Goal: Transaction & Acquisition: Purchase product/service

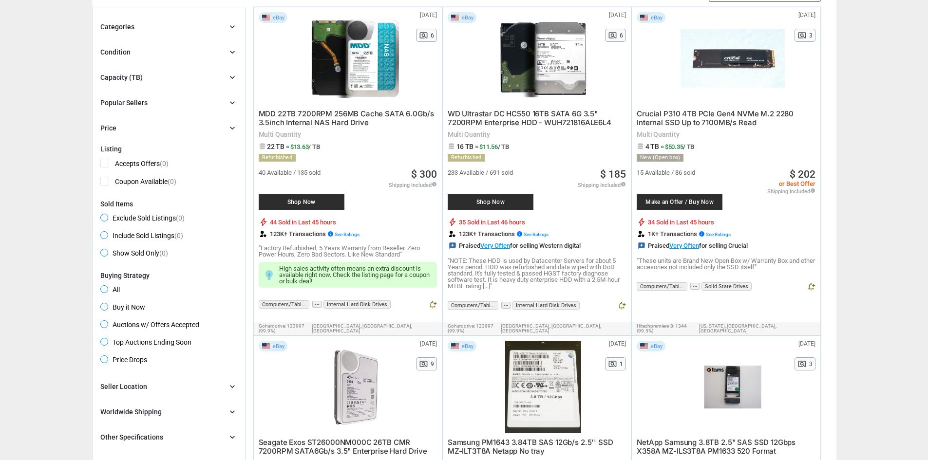
scroll to position [195, 0]
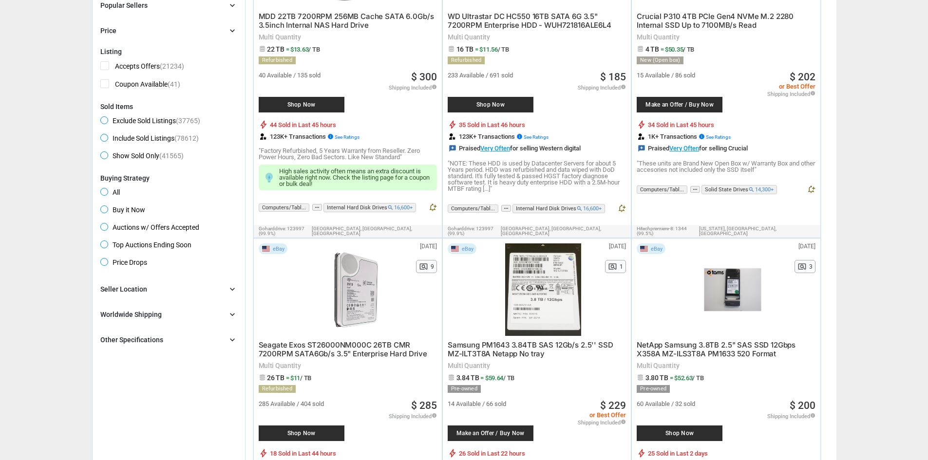
click at [191, 341] on div "Other Specifications chevron_right" at bounding box center [168, 340] width 137 height 12
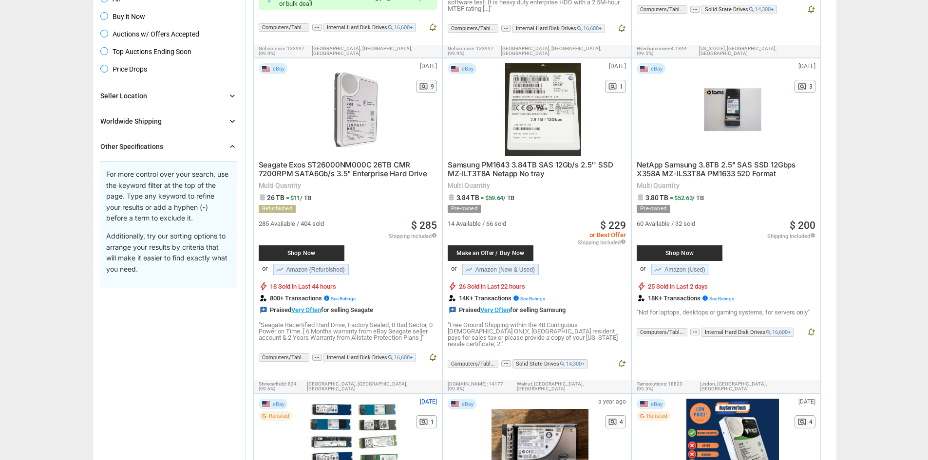
scroll to position [390, 0]
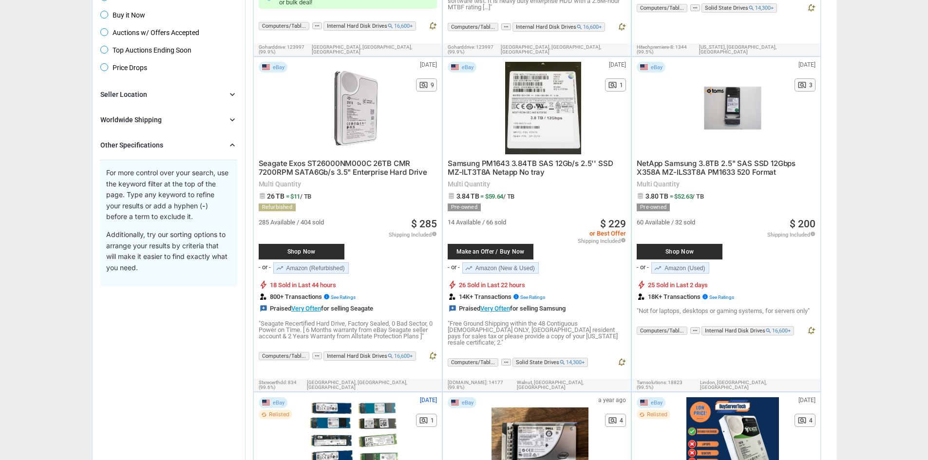
click at [163, 157] on div "Other Specifications chevron_right For more control over your search, use the k…" at bounding box center [168, 212] width 137 height 147
click at [158, 149] on div "Other Specifications" at bounding box center [131, 145] width 63 height 10
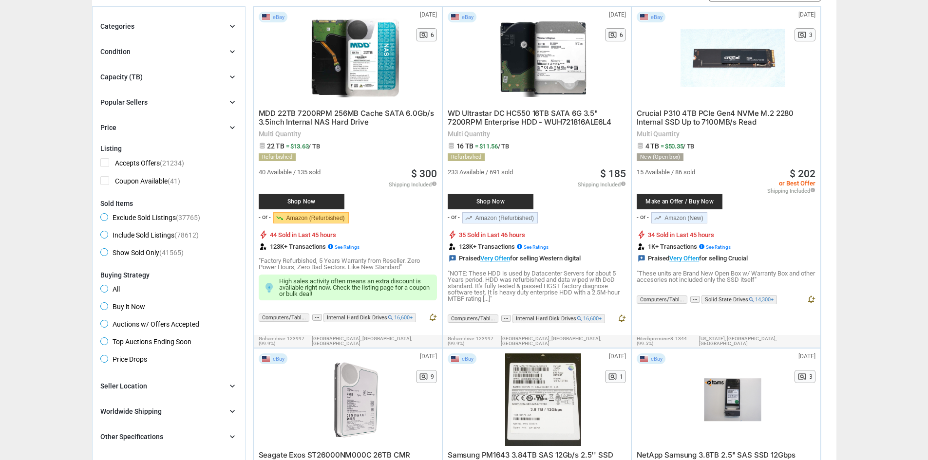
scroll to position [97, 0]
click at [132, 106] on div "Popular Sellers" at bounding box center [123, 103] width 47 height 10
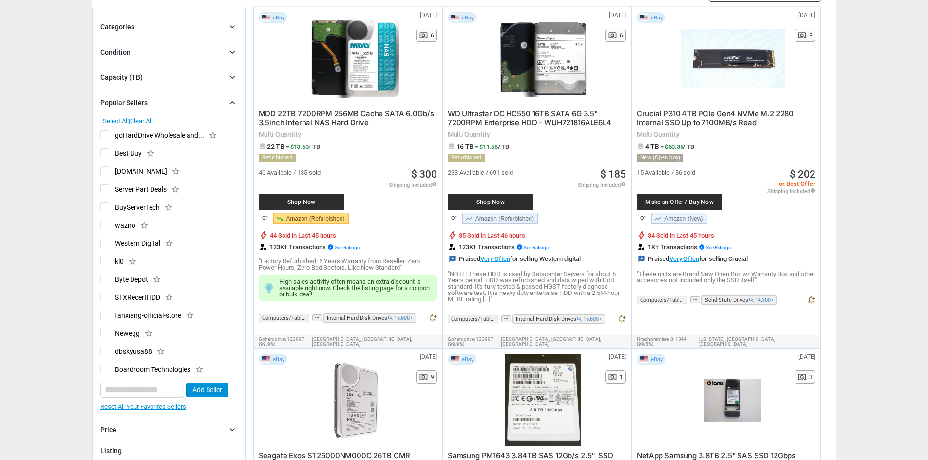
click at [107, 138] on span "goHardDrive Wholesale and..." at bounding box center [152, 137] width 104 height 12
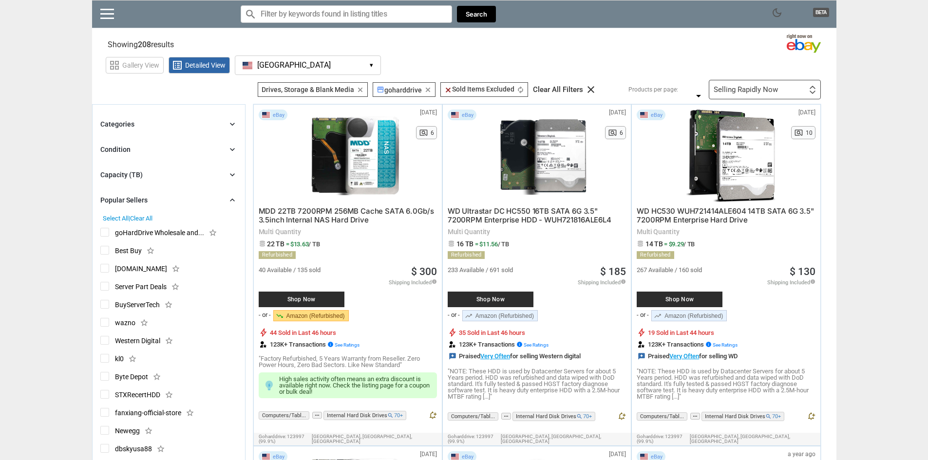
click at [106, 247] on span "Best Buy" at bounding box center [120, 252] width 41 height 12
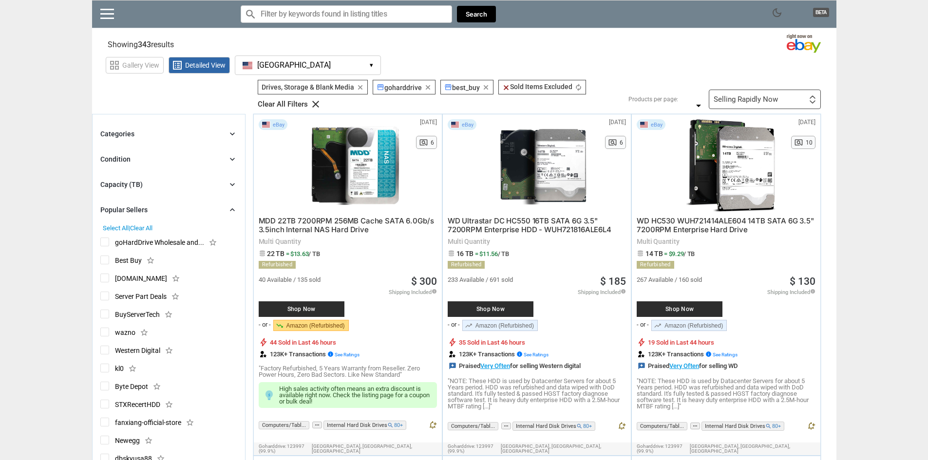
click at [137, 231] on span "Clear All" at bounding box center [141, 228] width 22 height 7
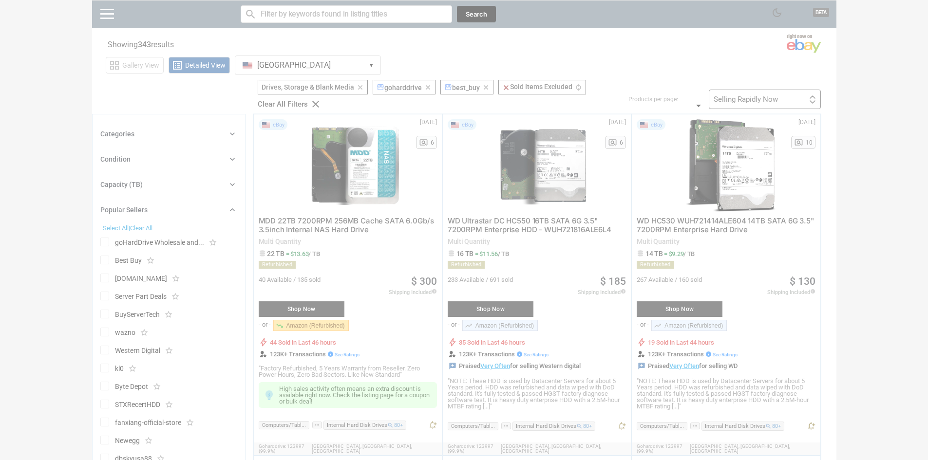
click at [141, 154] on div at bounding box center [464, 230] width 928 height 460
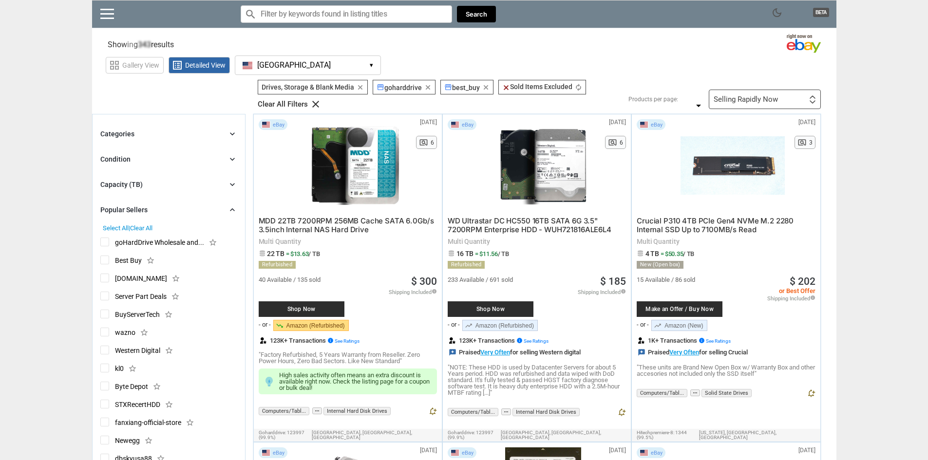
click at [161, 163] on div "Condition chevron_right" at bounding box center [168, 159] width 137 height 12
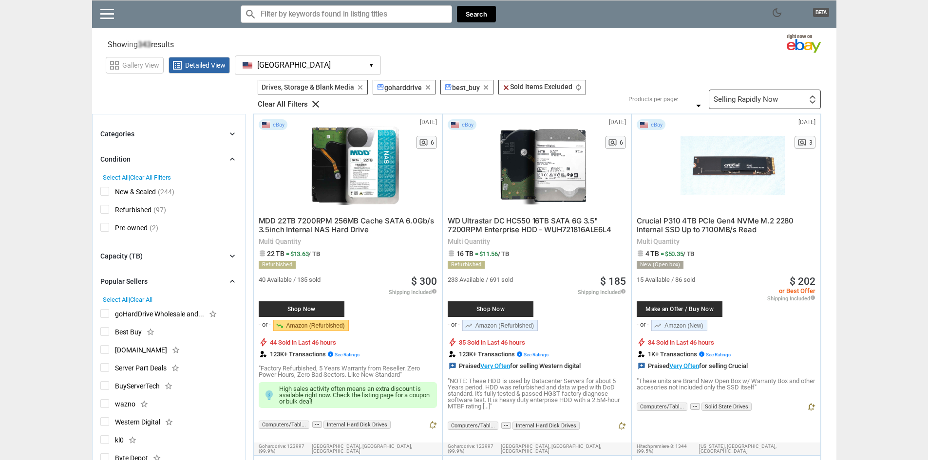
click at [109, 205] on div "New & Sealed (244) Refurbished (97) Pre-owned (2)" at bounding box center [168, 209] width 137 height 56
click at [109, 213] on span "Refurbished" at bounding box center [125, 211] width 51 height 12
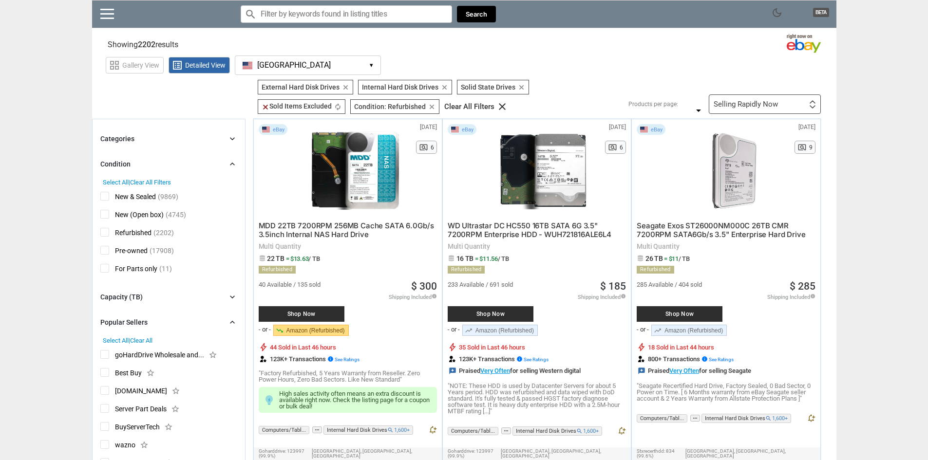
click at [109, 251] on span "Pre-owned" at bounding box center [123, 252] width 47 height 12
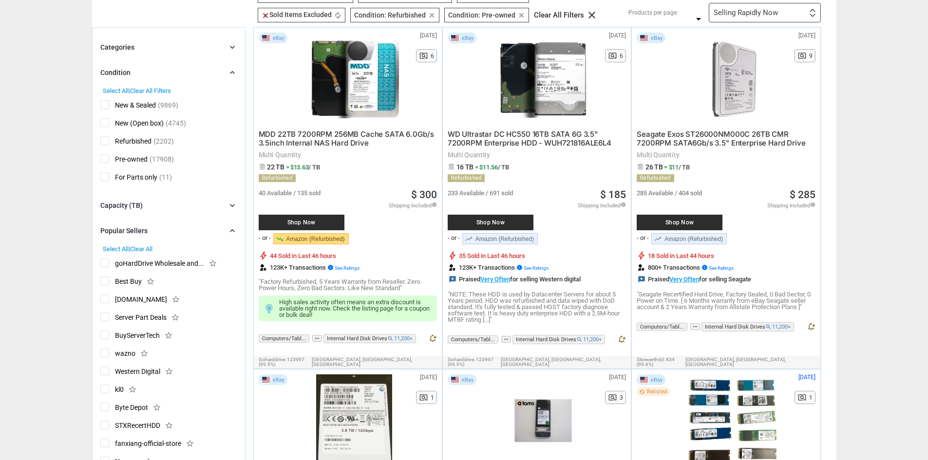
scroll to position [146, 0]
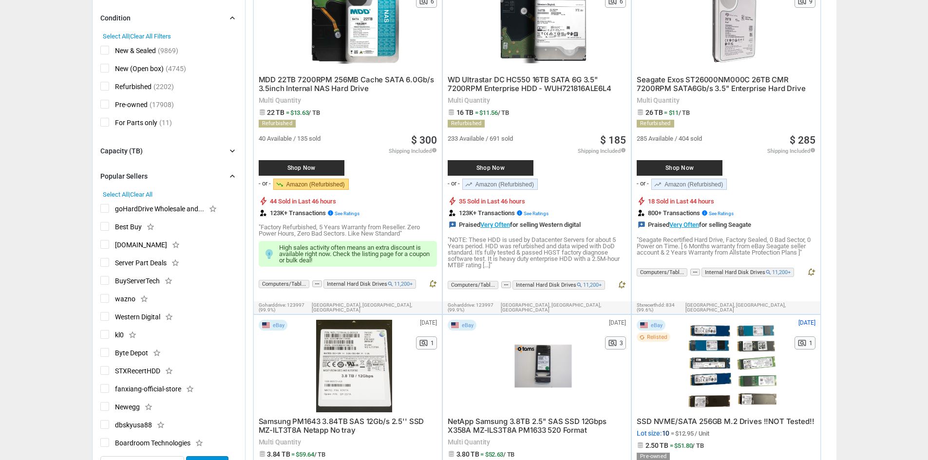
click at [110, 208] on span "goHardDrive Wholesale and..." at bounding box center [152, 210] width 104 height 12
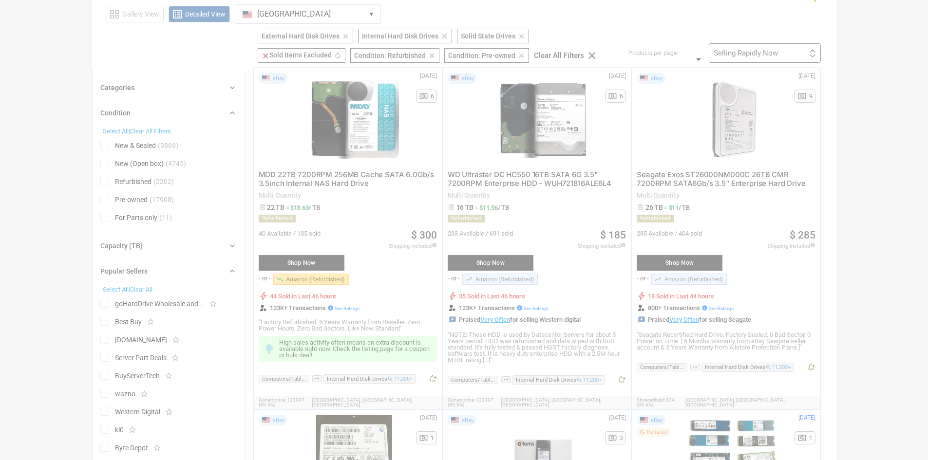
scroll to position [49, 0]
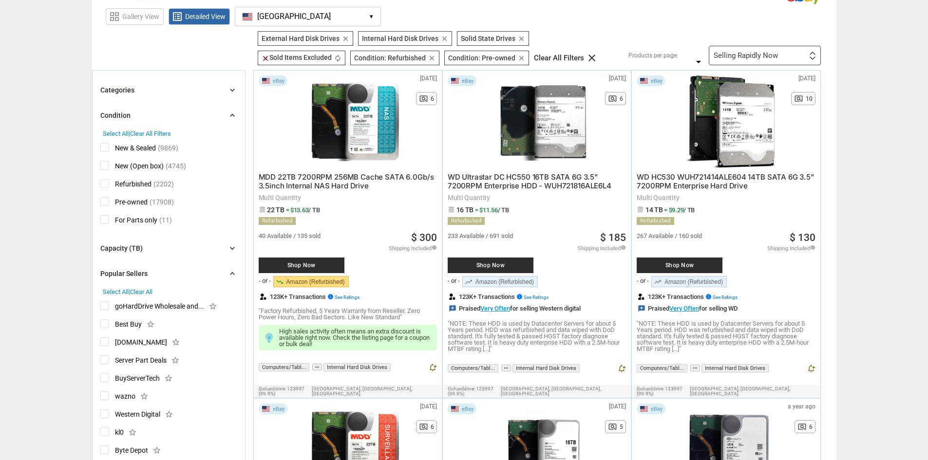
click at [220, 92] on div "Categories chevron_right" at bounding box center [168, 90] width 137 height 12
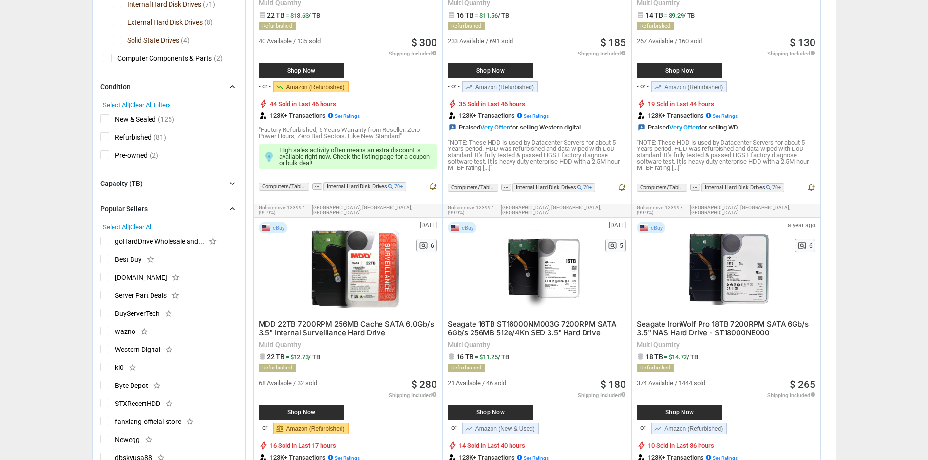
scroll to position [292, 0]
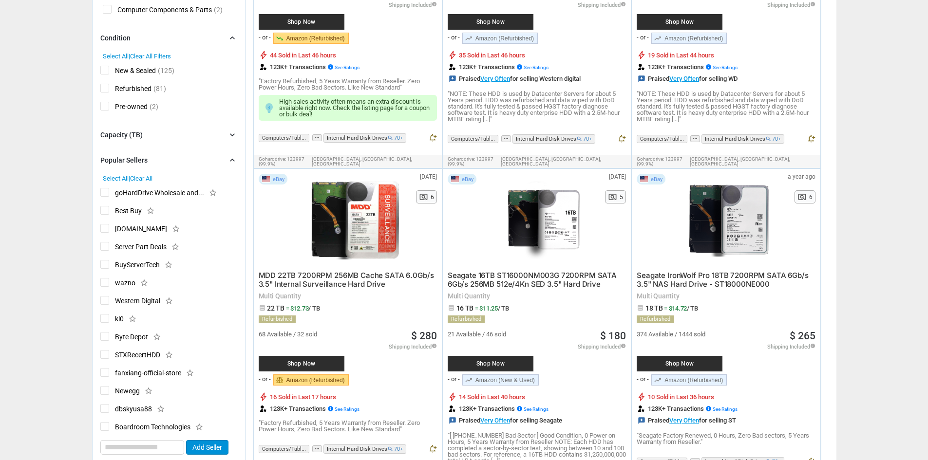
click at [159, 138] on div "Capacity (TB) chevron_right" at bounding box center [168, 135] width 137 height 12
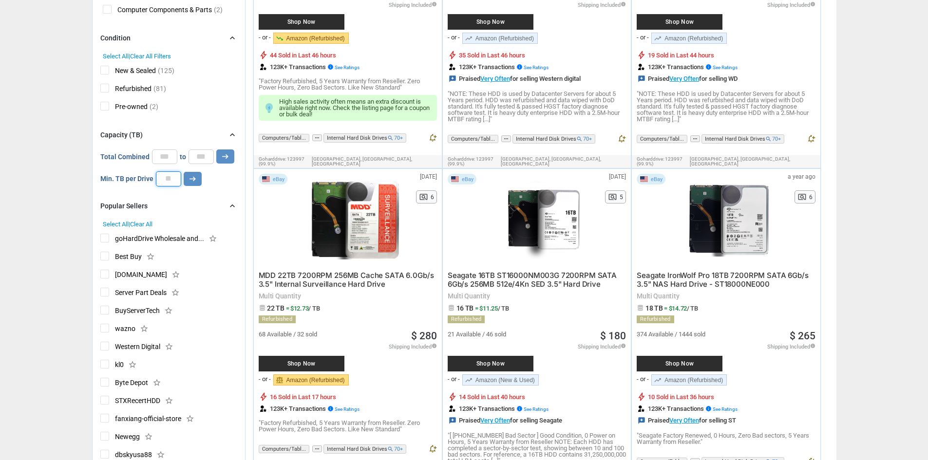
click at [162, 177] on input "number" at bounding box center [168, 178] width 25 height 15
type input "*"
click at [188, 183] on icon "arrow_right_alt" at bounding box center [192, 178] width 9 height 9
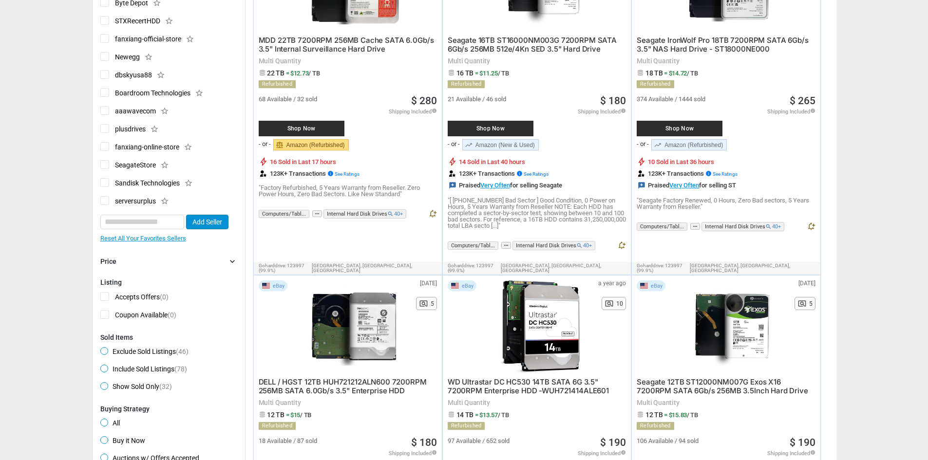
scroll to position [536, 0]
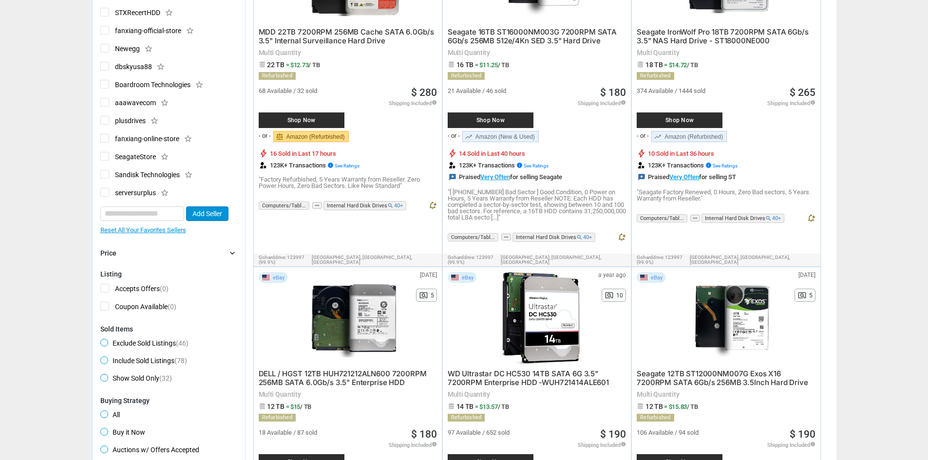
click at [159, 253] on div "Price chevron_right" at bounding box center [168, 253] width 137 height 12
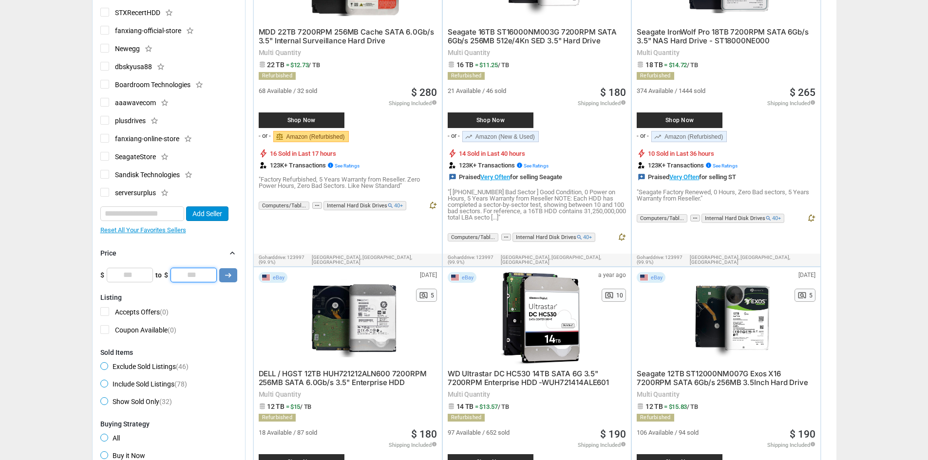
drag, startPoint x: 202, startPoint y: 273, endPoint x: 185, endPoint y: 271, distance: 16.7
click at [185, 271] on input "*" at bounding box center [193, 275] width 46 height 15
click at [232, 274] on icon "arrow_right_alt" at bounding box center [228, 275] width 9 height 9
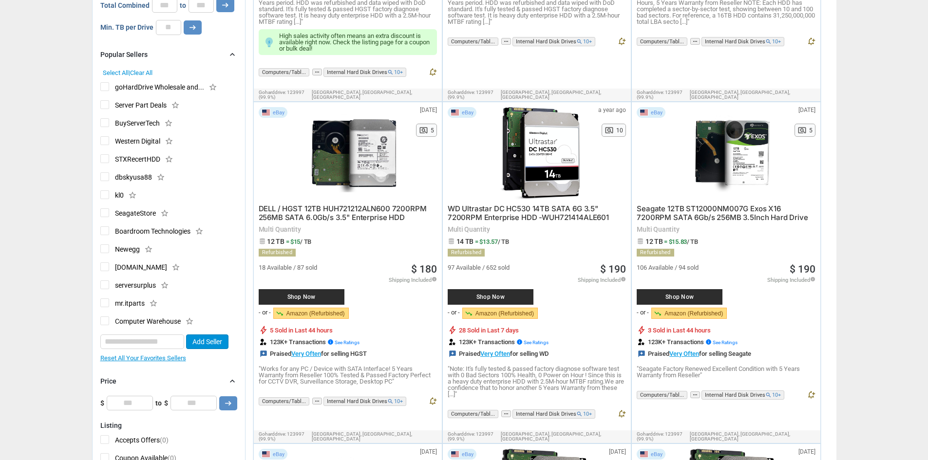
click at [104, 103] on span "Server Part Deals" at bounding box center [133, 106] width 66 height 12
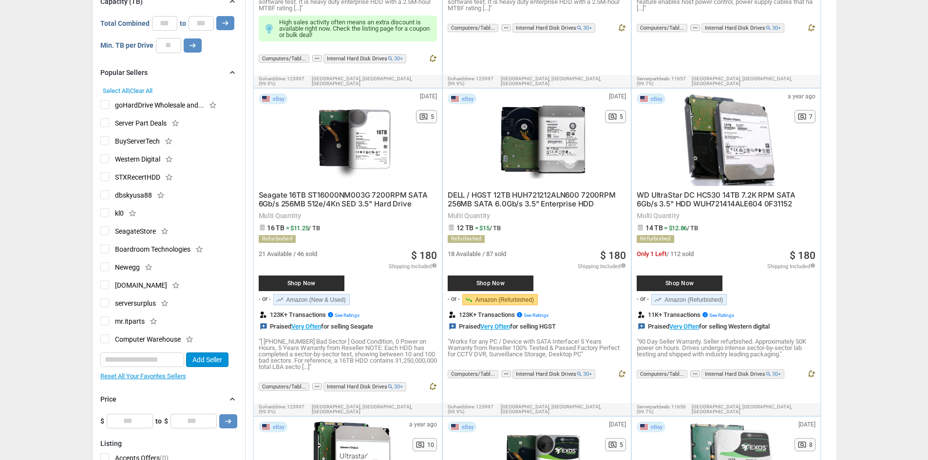
type input "***"
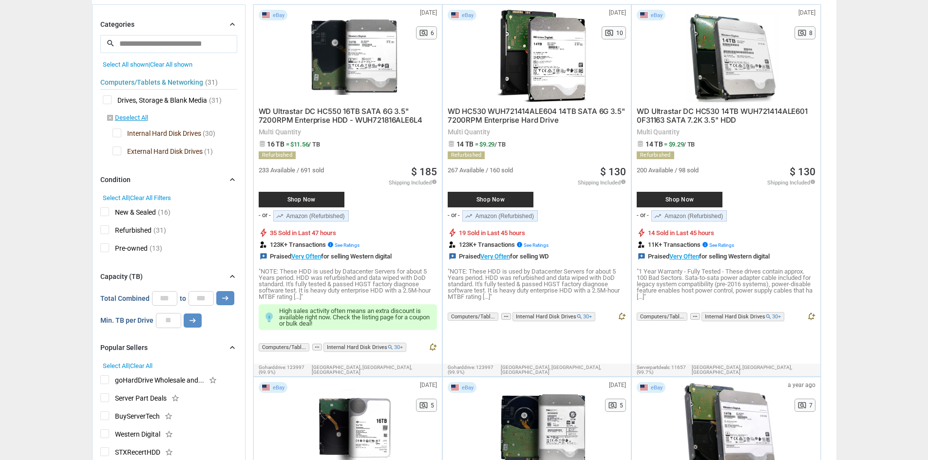
scroll to position [97, 0]
